Goal: Task Accomplishment & Management: Use online tool/utility

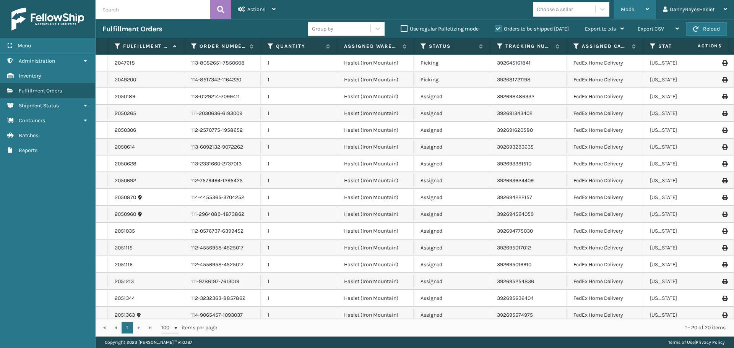
click at [645, 7] on div "Mode" at bounding box center [635, 9] width 28 height 19
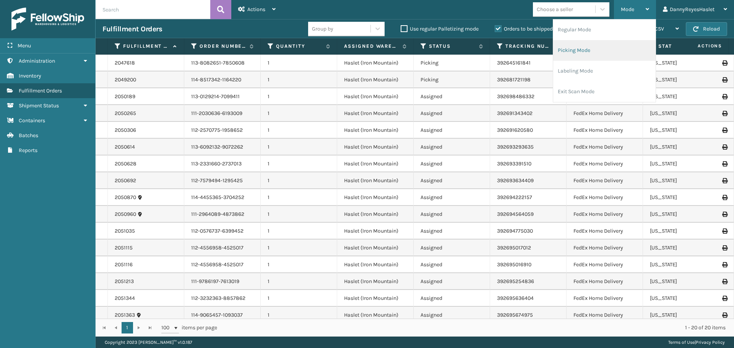
click at [588, 54] on li "Picking Mode" at bounding box center [605, 50] width 103 height 21
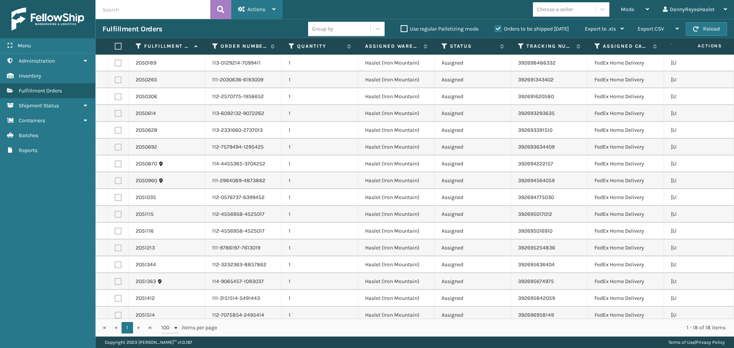
click at [275, 9] on icon at bounding box center [273, 9] width 3 height 5
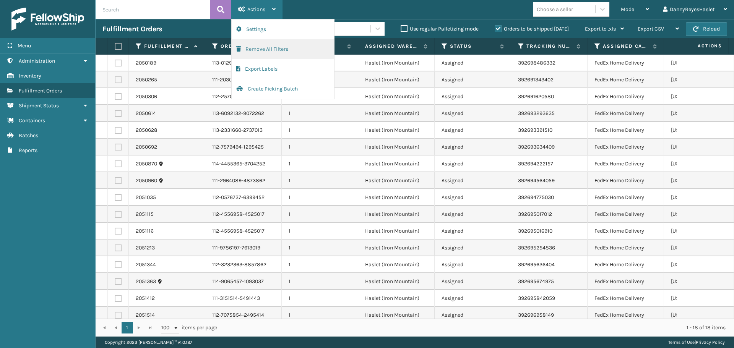
click at [268, 51] on button "Remove All Filters" at bounding box center [283, 49] width 103 height 20
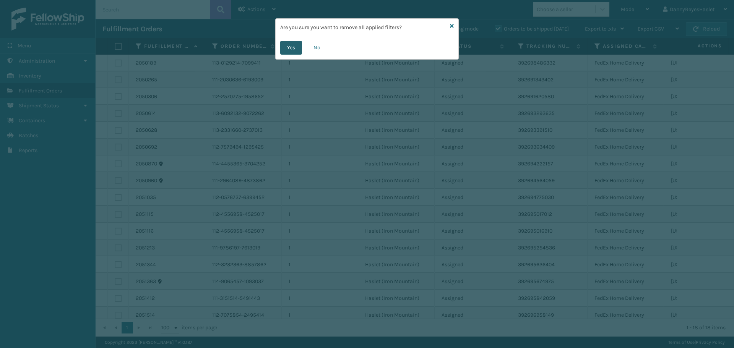
click at [293, 52] on button "Yes" at bounding box center [291, 48] width 22 height 14
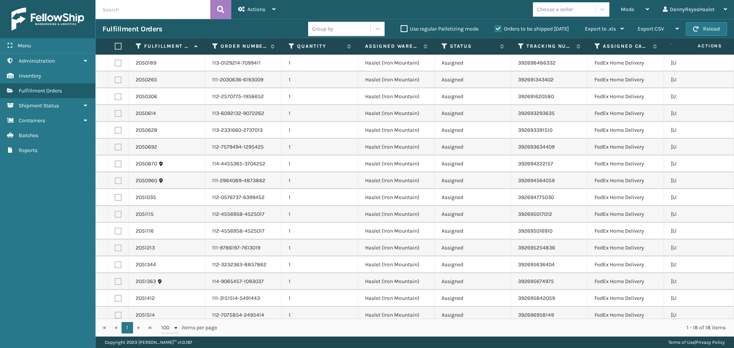
click at [116, 46] on label at bounding box center [117, 46] width 5 height 7
click at [115, 46] on input "checkbox" at bounding box center [115, 46] width 0 height 5
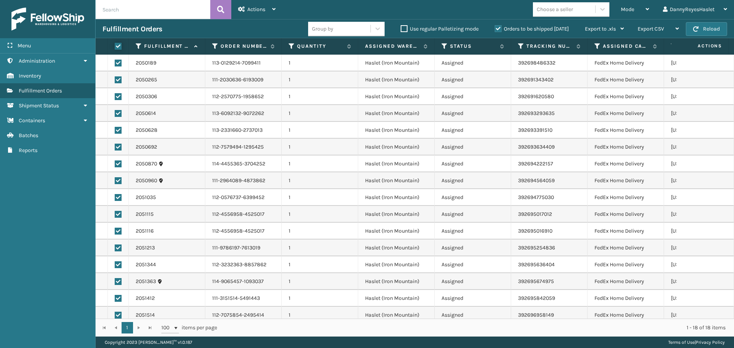
checkbox input "true"
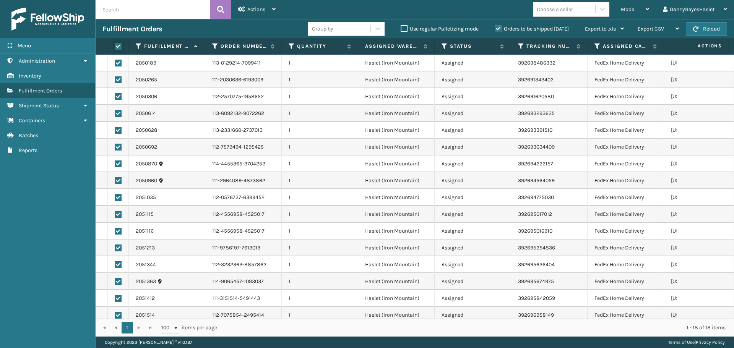
checkbox input "true"
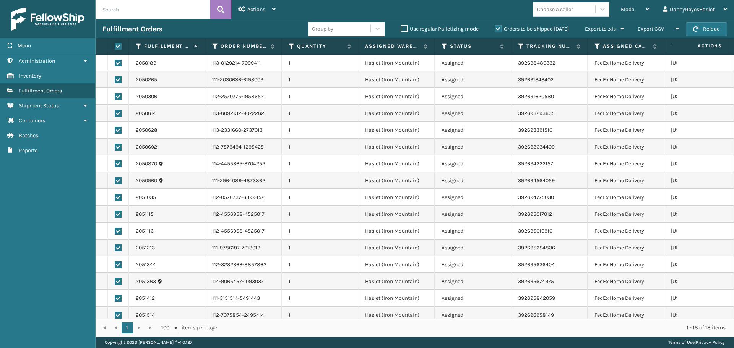
checkbox input "true"
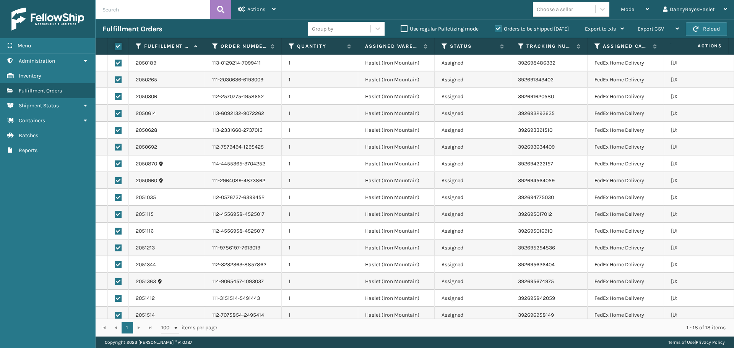
checkbox input "true"
click at [268, 5] on div "Actions" at bounding box center [256, 9] width 37 height 19
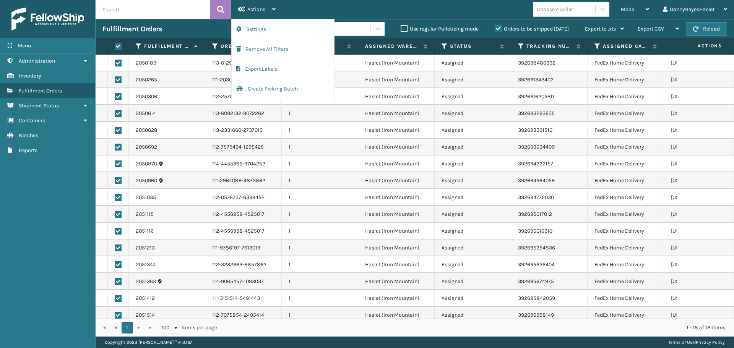
click at [309, 6] on div "Mode Regular Mode Picking Mode Labeling Mode Exit Scan Mode Choose a seller Dan…" at bounding box center [509, 9] width 452 height 19
